Goal: Information Seeking & Learning: Learn about a topic

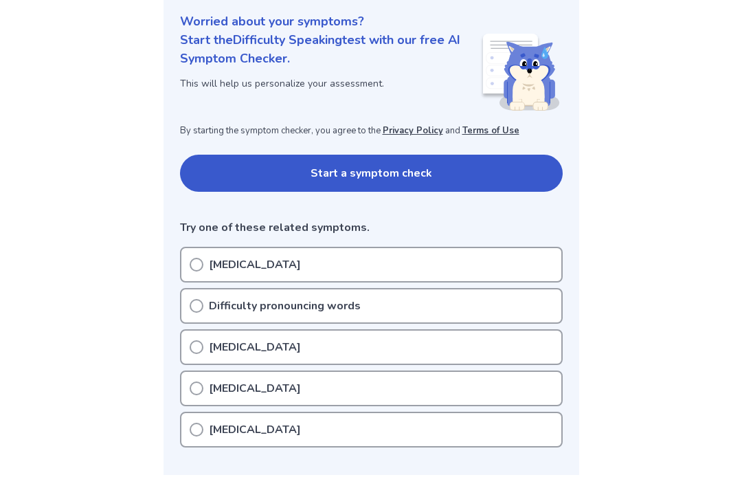
scroll to position [164, 0]
click at [529, 387] on div "[MEDICAL_DATA]" at bounding box center [371, 389] width 383 height 36
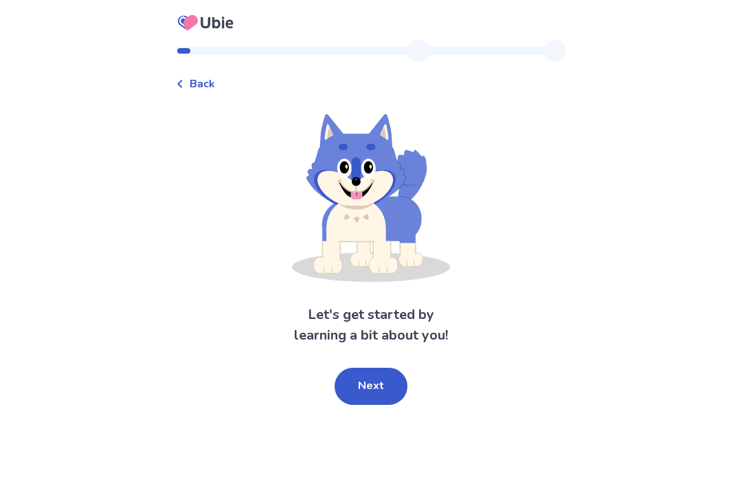
click at [353, 396] on button "Next" at bounding box center [371, 386] width 73 height 37
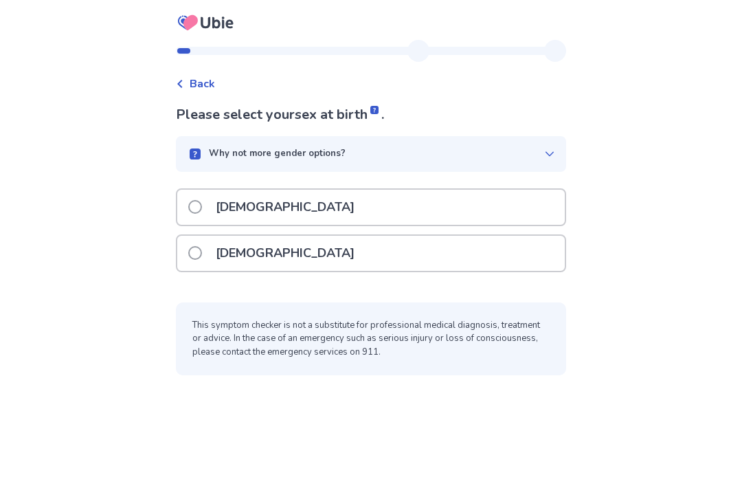
click at [420, 258] on div "[DEMOGRAPHIC_DATA]" at bounding box center [370, 253] width 387 height 35
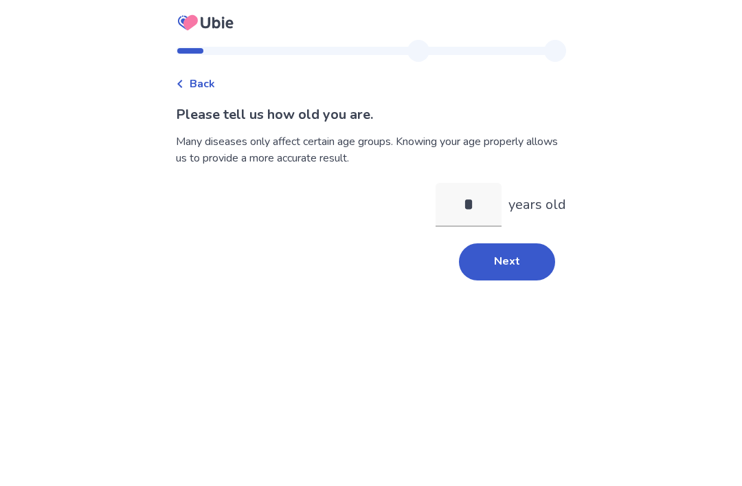
type input "**"
click at [521, 266] on button "Next" at bounding box center [507, 261] width 96 height 37
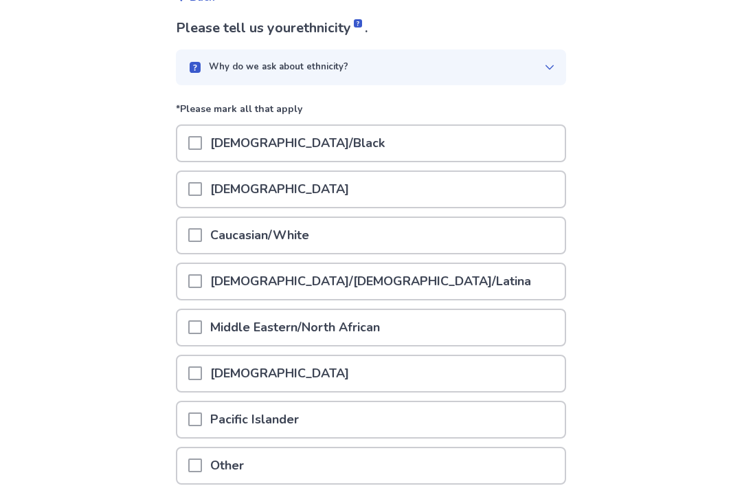
scroll to position [92, 0]
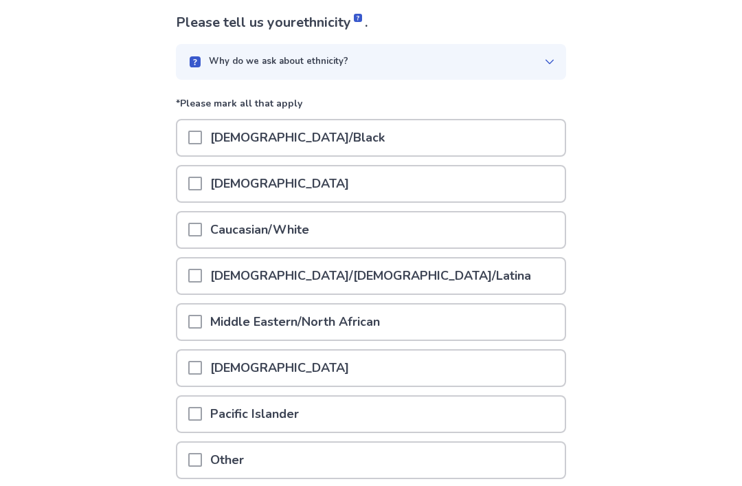
click at [438, 236] on div "Caucasian/White" at bounding box center [370, 229] width 387 height 35
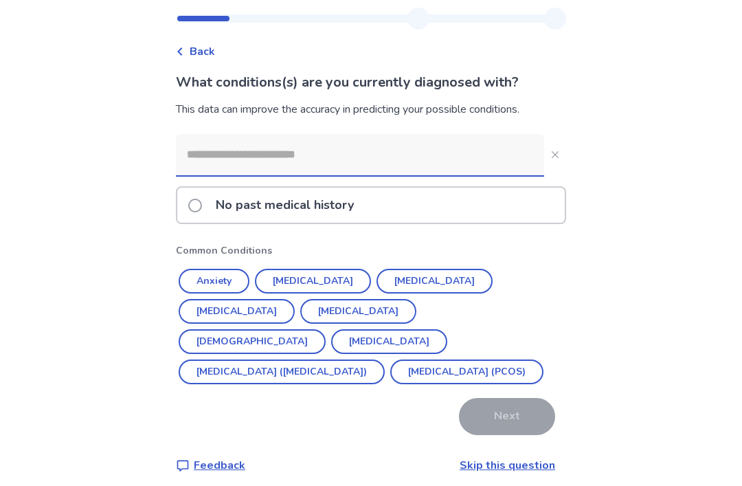
scroll to position [44, 0]
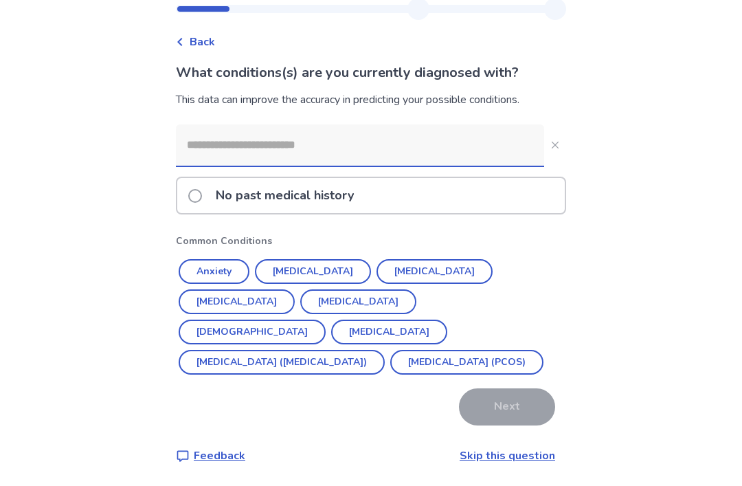
click at [240, 274] on button "Anxiety" at bounding box center [214, 271] width 71 height 25
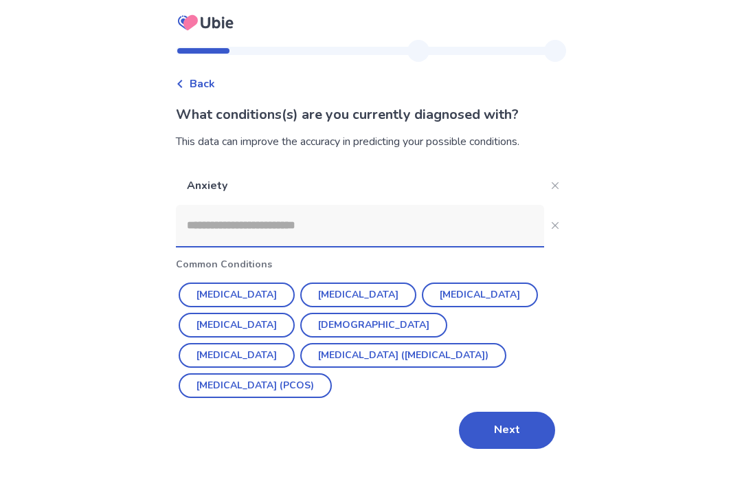
click at [498, 412] on button "Next" at bounding box center [507, 430] width 96 height 37
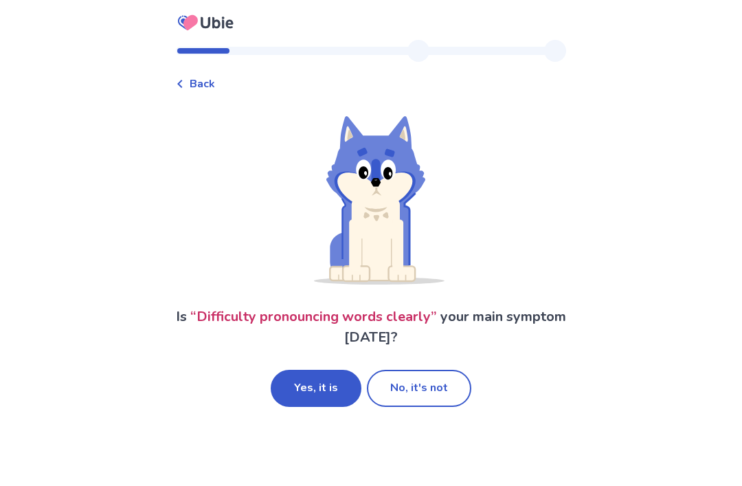
click at [333, 382] on button "Yes, it is" at bounding box center [316, 388] width 91 height 37
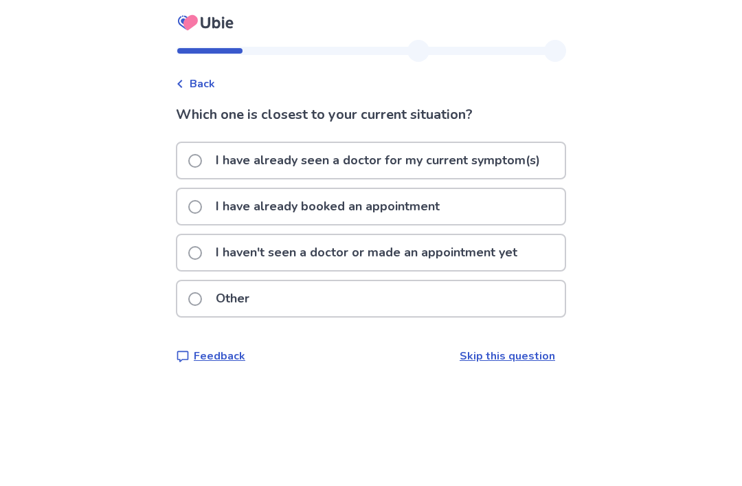
click at [435, 267] on p "I haven't seen a doctor or made an appointment yet" at bounding box center [366, 252] width 318 height 35
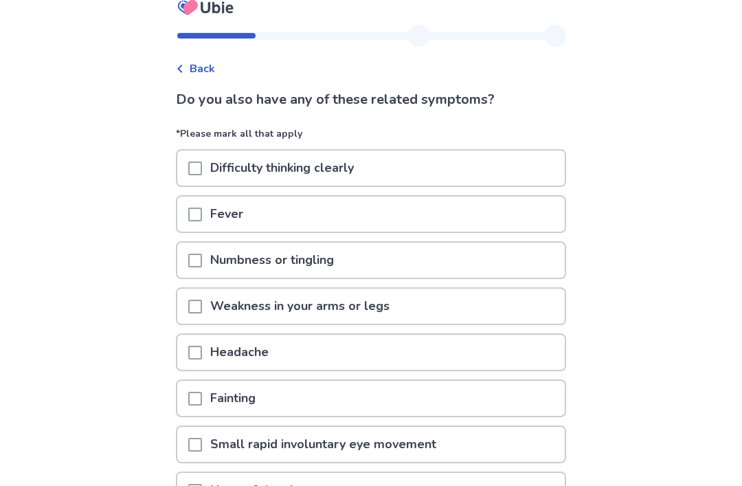
scroll to position [18, 0]
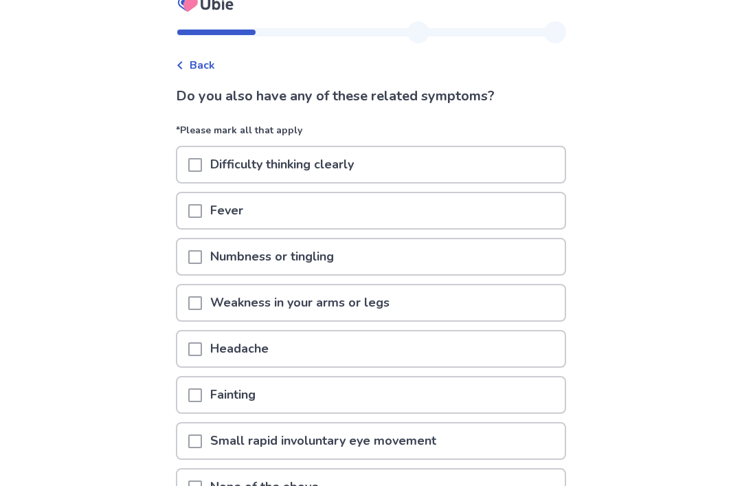
click at [491, 157] on div "Difficulty thinking clearly" at bounding box center [370, 165] width 387 height 35
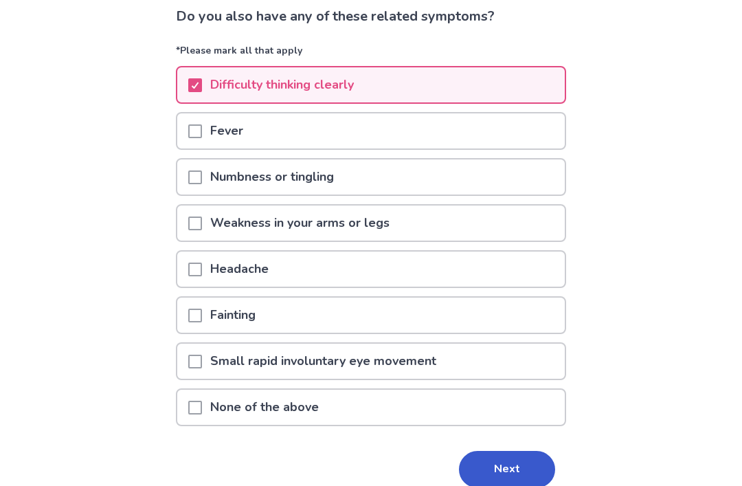
scroll to position [117, 0]
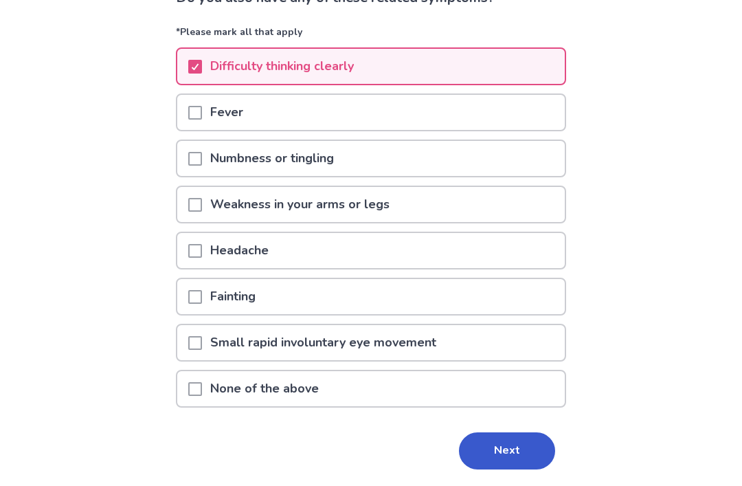
click at [432, 283] on div "Fainting" at bounding box center [370, 296] width 387 height 35
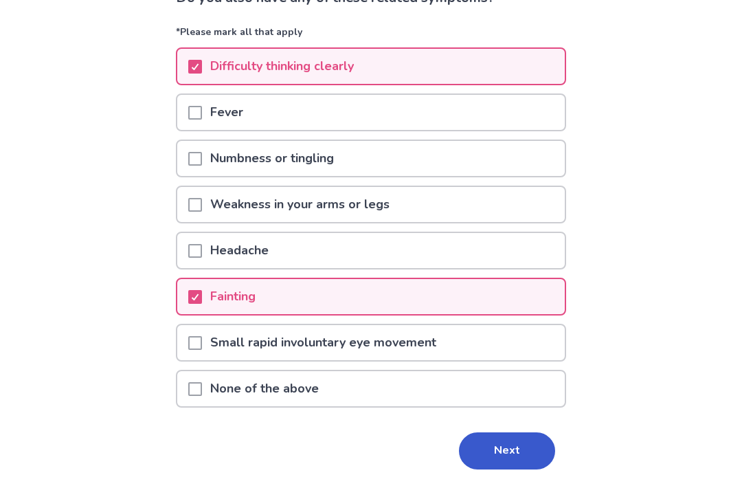
click at [452, 258] on div "Headache" at bounding box center [370, 250] width 387 height 35
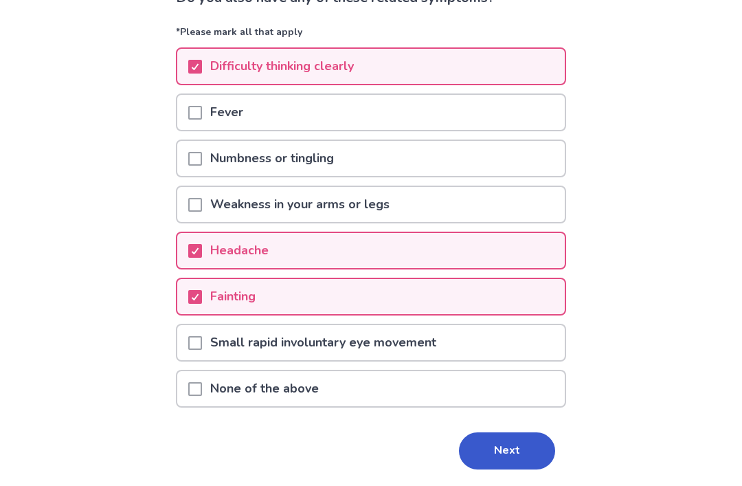
click at [387, 326] on p "Small rapid involuntary eye movement" at bounding box center [323, 342] width 243 height 35
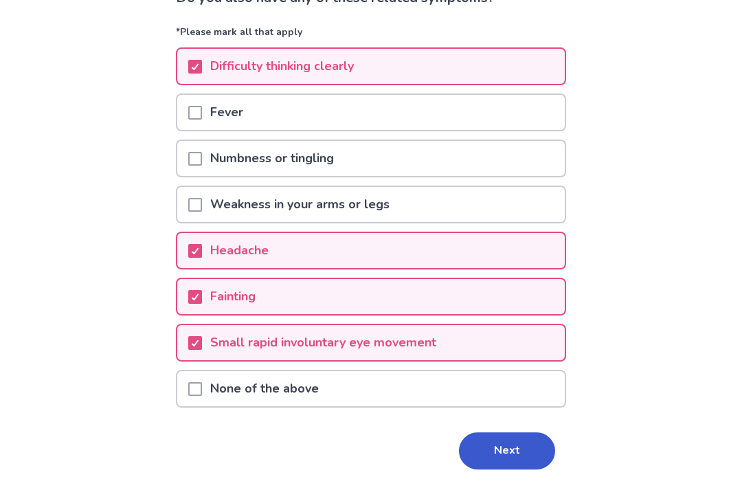
click at [421, 308] on div "Fainting" at bounding box center [370, 296] width 387 height 35
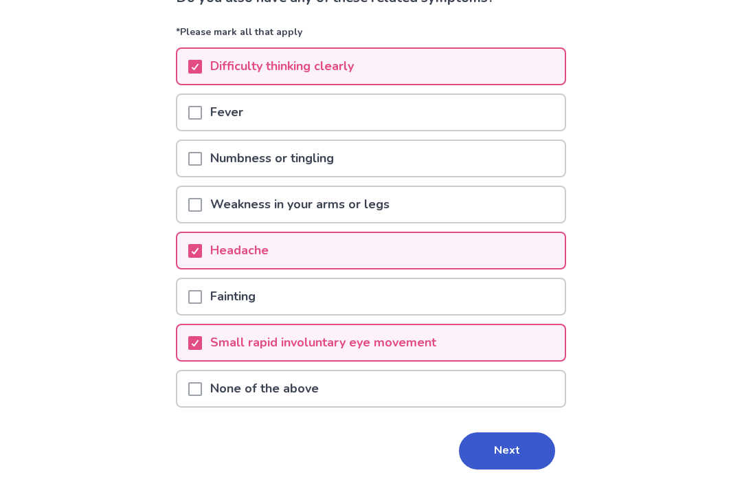
click at [413, 348] on p "Small rapid involuntary eye movement" at bounding box center [323, 342] width 243 height 35
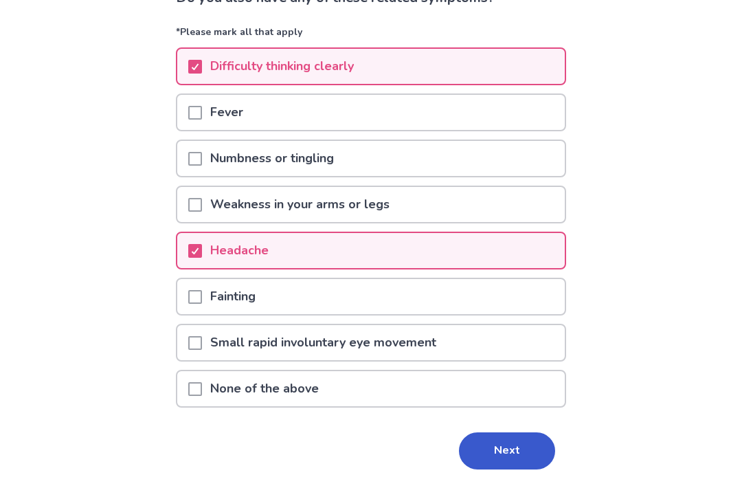
click at [531, 458] on button "Next" at bounding box center [507, 450] width 96 height 37
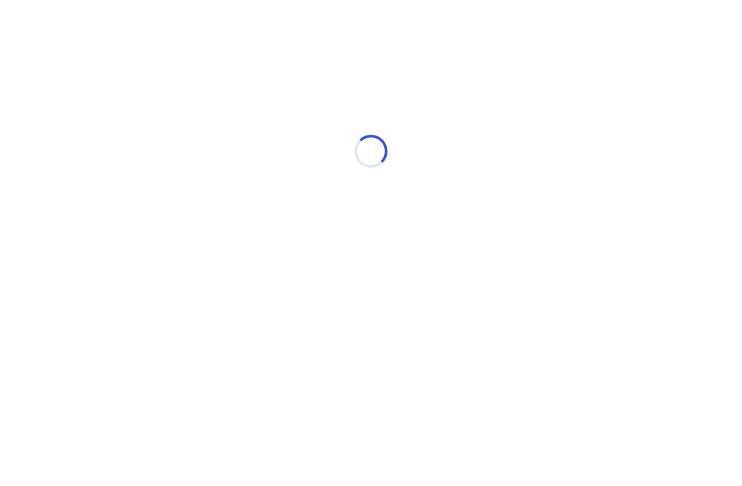
select select "*"
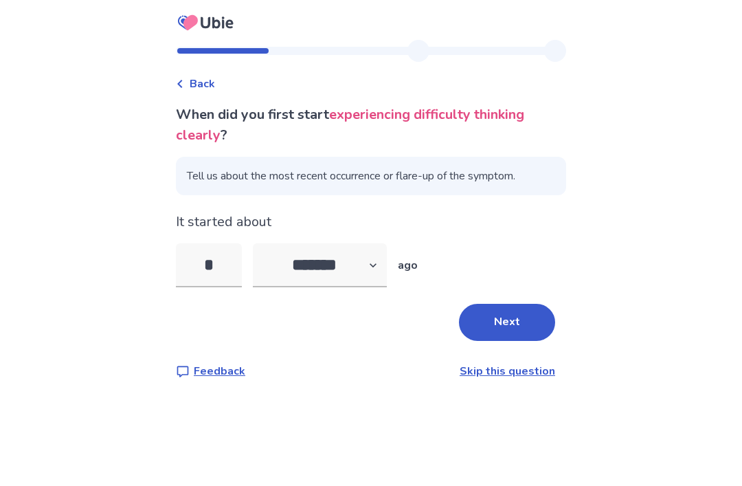
type input "**"
click at [499, 327] on button "Next" at bounding box center [507, 322] width 96 height 37
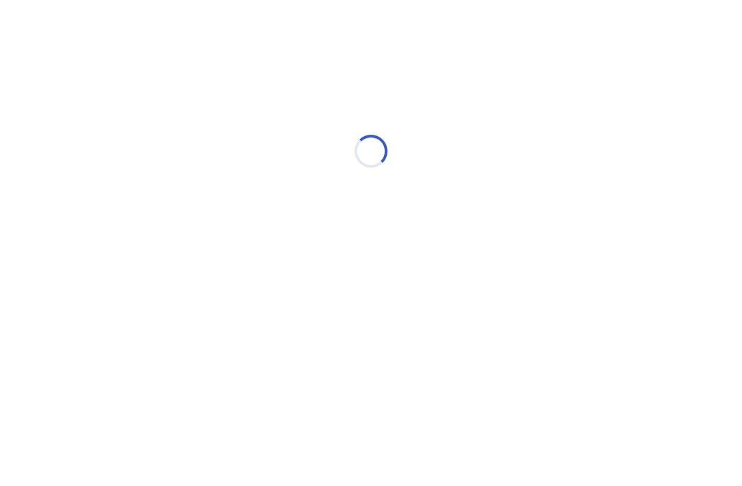
select select "*"
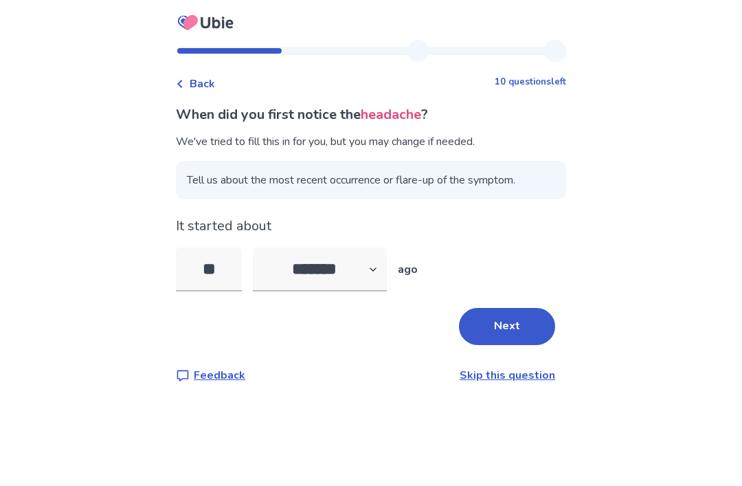
type input "*"
click at [503, 328] on button "Next" at bounding box center [507, 326] width 96 height 37
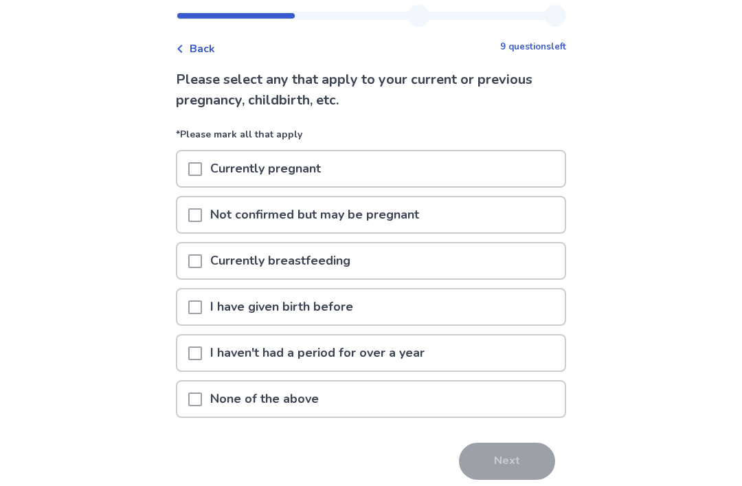
scroll to position [45, 0]
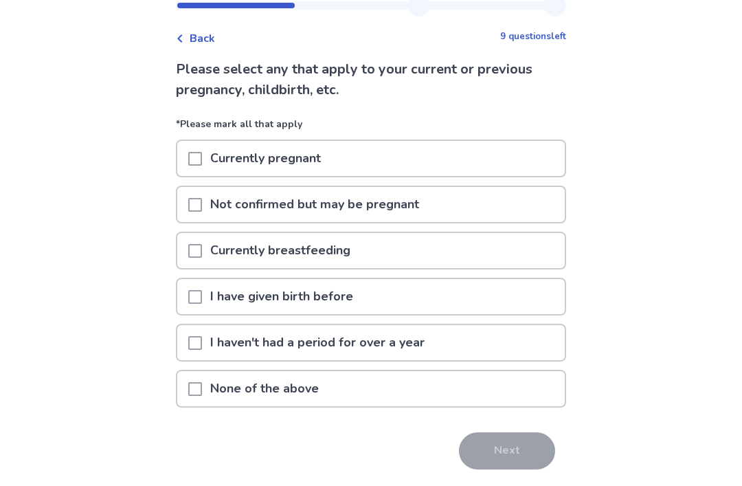
click at [490, 390] on div "None of the above" at bounding box center [370, 388] width 387 height 35
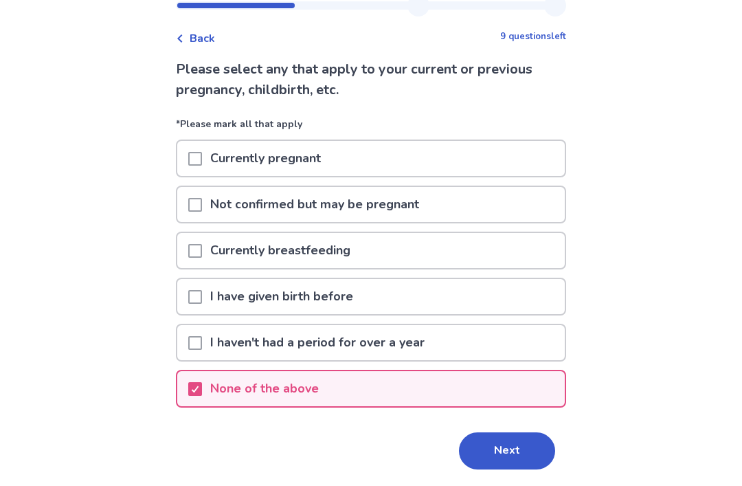
click at [524, 455] on button "Next" at bounding box center [507, 450] width 96 height 37
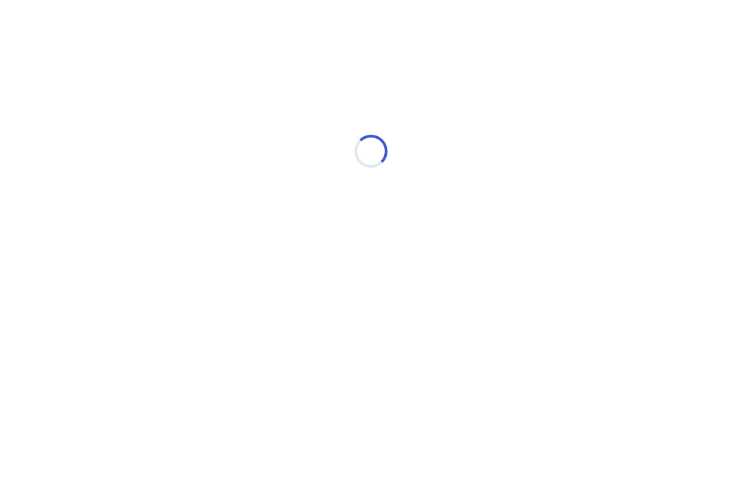
scroll to position [0, 0]
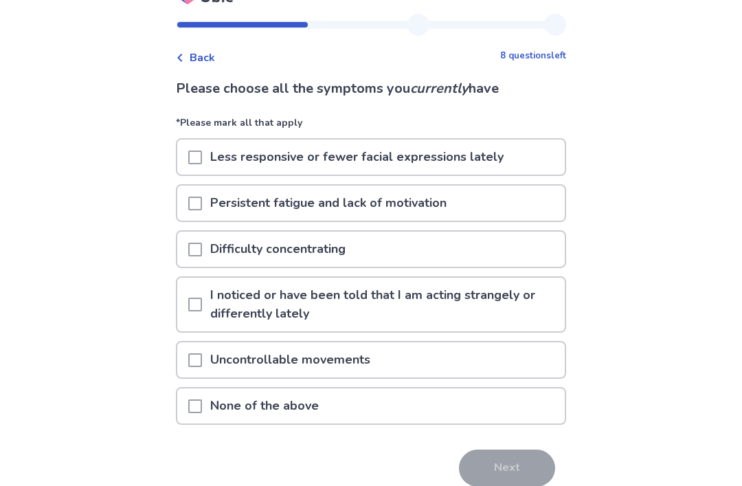
scroll to position [43, 0]
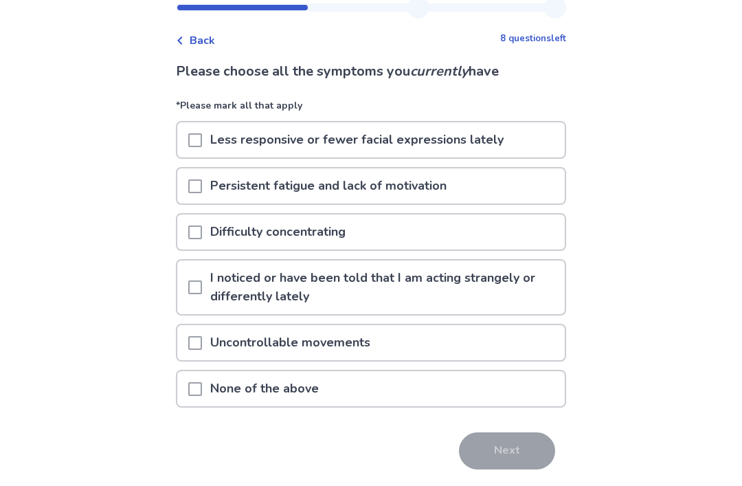
click at [523, 190] on div "Persistent fatigue and lack of motivation" at bounding box center [370, 185] width 387 height 35
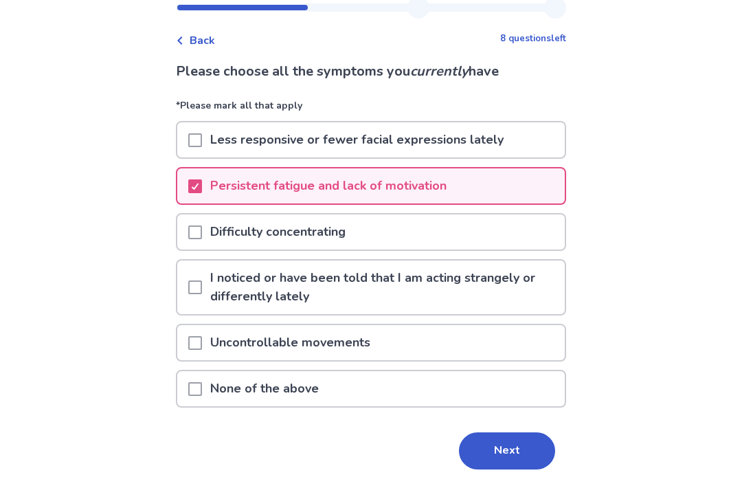
click at [472, 236] on div "Difficulty concentrating" at bounding box center [370, 231] width 387 height 35
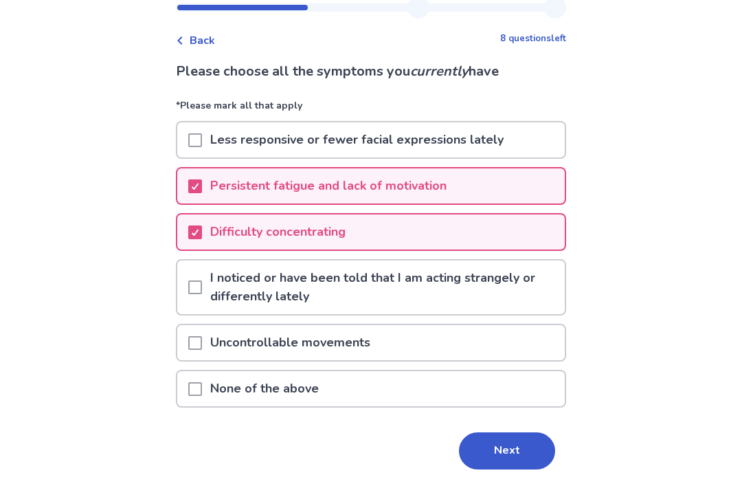
click at [497, 456] on button "Next" at bounding box center [507, 450] width 96 height 37
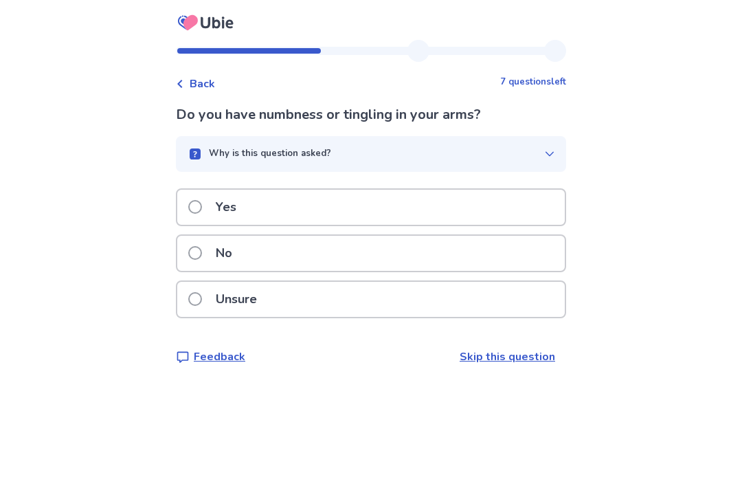
click at [471, 258] on div "No" at bounding box center [370, 253] width 387 height 35
click at [482, 204] on div "Yes" at bounding box center [370, 207] width 387 height 35
